Goal: Find specific page/section: Find specific page/section

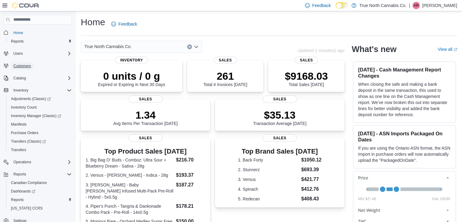
click at [32, 67] on link "Customers" at bounding box center [22, 65] width 22 height 7
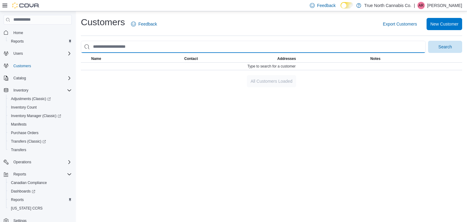
click at [281, 46] on input "search" at bounding box center [253, 47] width 345 height 12
